Goal: Task Accomplishment & Management: Manage account settings

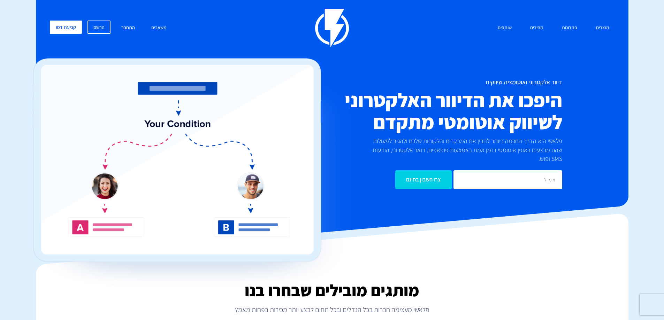
click at [134, 26] on link "התחבר" at bounding box center [128, 28] width 24 height 15
drag, startPoint x: 0, startPoint y: 0, endPoint x: 131, endPoint y: 28, distance: 133.5
click at [131, 28] on link "התחבר" at bounding box center [128, 28] width 24 height 15
click at [125, 28] on link "התחבר" at bounding box center [128, 28] width 24 height 15
